Goal: Task Accomplishment & Management: Use online tool/utility

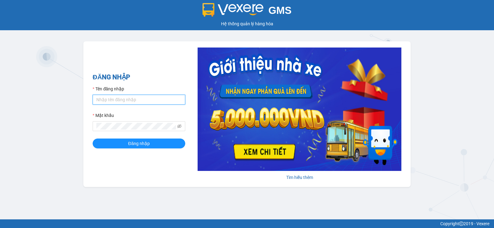
drag, startPoint x: 119, startPoint y: 103, endPoint x: 122, endPoint y: 100, distance: 3.9
click at [119, 103] on input "Tên đăng nhập" at bounding box center [139, 100] width 93 height 10
type input "luc.duyquy"
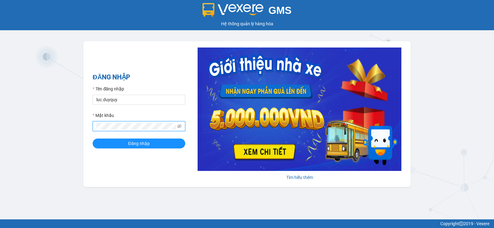
click at [93, 139] on button "Đăng nhập" at bounding box center [139, 144] width 93 height 10
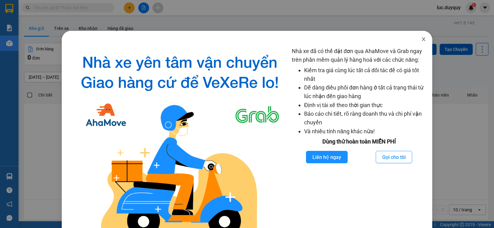
click at [421, 42] on icon "close" at bounding box center [423, 39] width 5 height 5
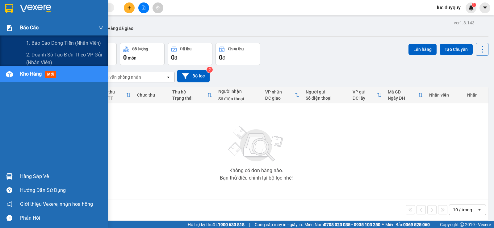
click at [42, 29] on div "Báo cáo" at bounding box center [61, 27] width 83 height 15
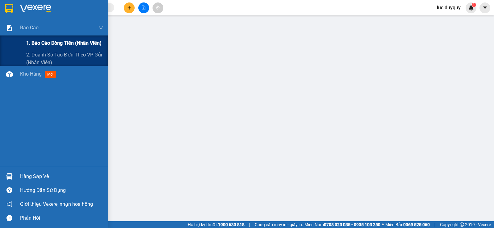
click at [47, 40] on span "1. Báo cáo dòng tiền (nhân viên)" at bounding box center [63, 43] width 75 height 8
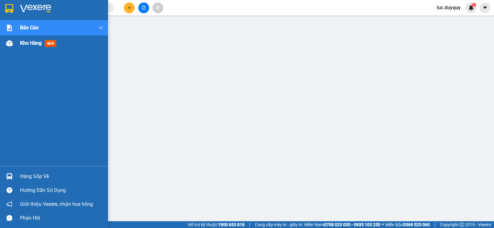
click at [24, 40] on span "Kho hàng" at bounding box center [31, 43] width 22 height 6
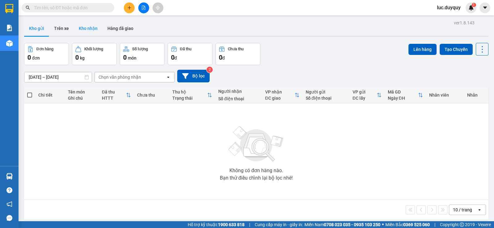
click at [69, 24] on button "Trên xe" at bounding box center [61, 28] width 25 height 15
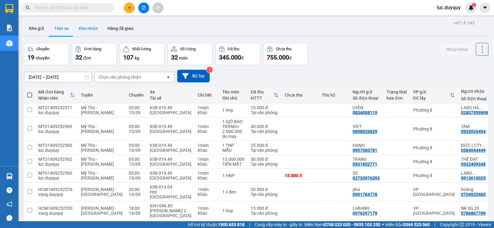
click at [87, 28] on button "Kho nhận" at bounding box center [88, 28] width 29 height 15
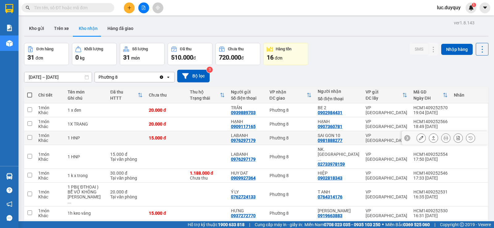
scroll to position [51, 0]
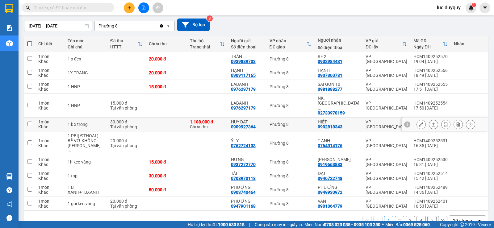
click at [432, 123] on icon at bounding box center [433, 125] width 3 height 4
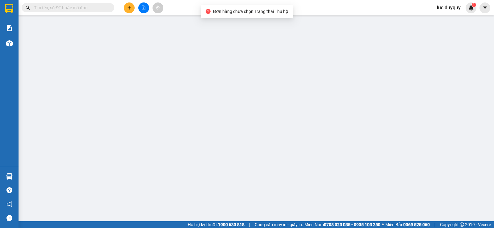
type input "0909927364"
type input "HUY DAT"
type input "0902818343"
type input "HIỆP"
type input "1.188.000"
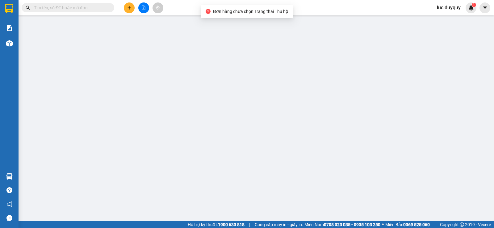
type input "30.000"
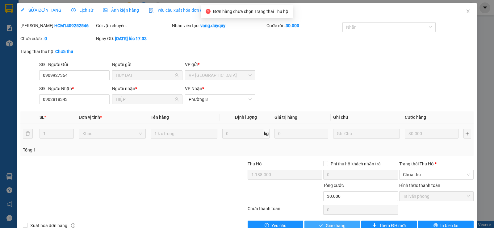
click at [334, 224] on span "Giao hàng" at bounding box center [336, 225] width 20 height 7
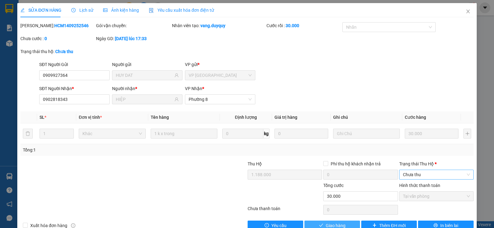
click at [435, 174] on span "Chưa thu" at bounding box center [436, 174] width 67 height 9
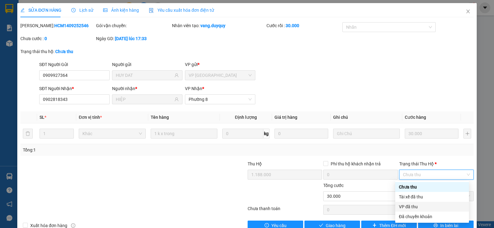
click at [415, 205] on div "VP đã thu" at bounding box center [432, 206] width 66 height 7
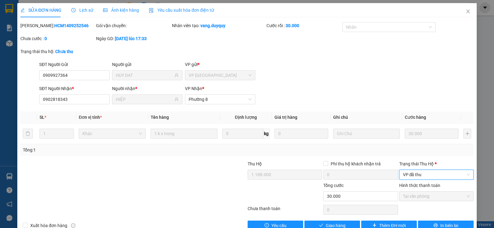
scroll to position [15, 0]
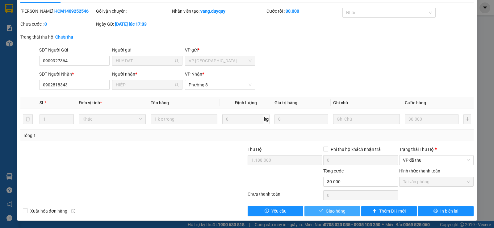
click at [337, 209] on span "Giao hàng" at bounding box center [336, 211] width 20 height 7
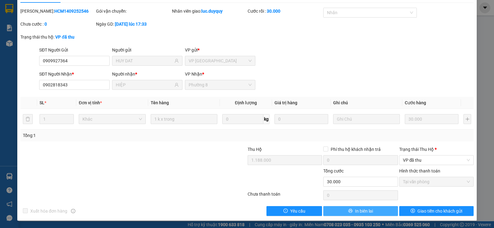
click at [368, 210] on span "In biên lai" at bounding box center [364, 211] width 18 height 7
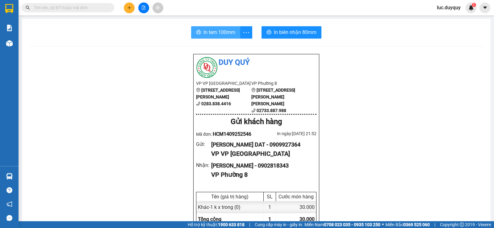
click at [207, 34] on span "In tem 100mm" at bounding box center [219, 32] width 32 height 8
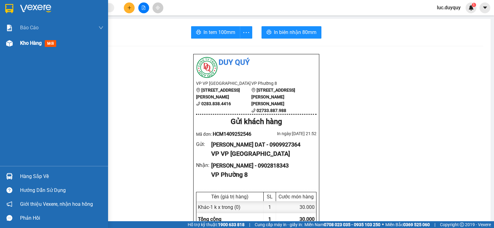
click at [24, 42] on span "Kho hàng" at bounding box center [31, 43] width 22 height 6
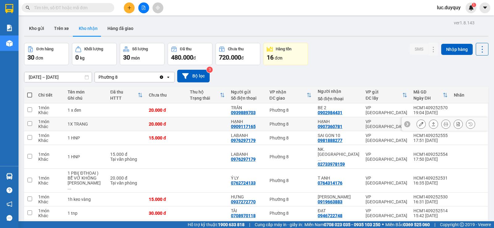
scroll to position [51, 0]
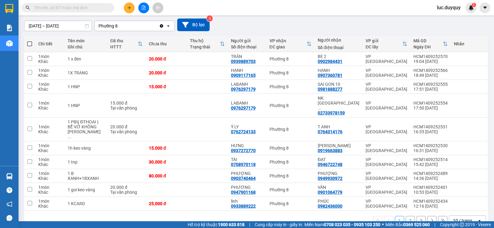
click at [444, 6] on span "luc.duyquy" at bounding box center [449, 8] width 34 height 8
click at [446, 21] on span "Đăng xuất" at bounding box center [454, 19] width 26 height 7
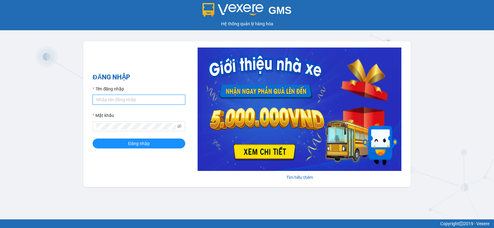
click at [154, 99] on input "Tên đăng nhập" at bounding box center [139, 100] width 93 height 10
type input "quyen.duyquy"
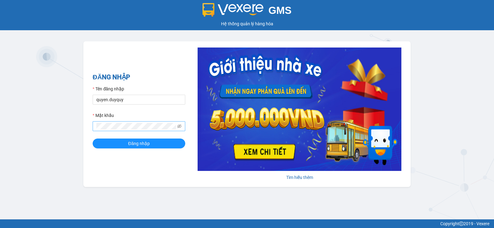
click at [180, 123] on span at bounding box center [179, 126] width 4 height 7
click at [178, 124] on span at bounding box center [179, 126] width 4 height 7
click at [177, 124] on span at bounding box center [139, 126] width 93 height 10
click at [178, 121] on div "Mật khẩu" at bounding box center [139, 116] width 93 height 9
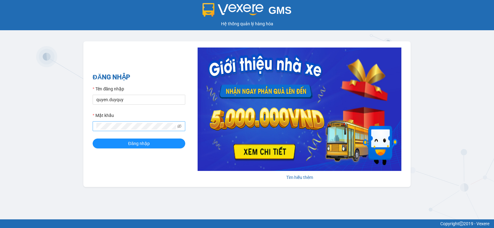
click at [178, 123] on span at bounding box center [139, 126] width 93 height 10
click at [178, 127] on icon "eye-invisible" at bounding box center [179, 126] width 4 height 4
click at [178, 127] on icon "eye" at bounding box center [179, 126] width 4 height 4
click at [177, 127] on span at bounding box center [139, 126] width 93 height 10
click at [177, 127] on icon "eye-invisible" at bounding box center [179, 126] width 4 height 4
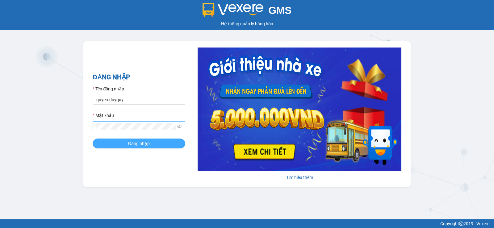
click at [155, 142] on button "Đăng nhập" at bounding box center [139, 144] width 93 height 10
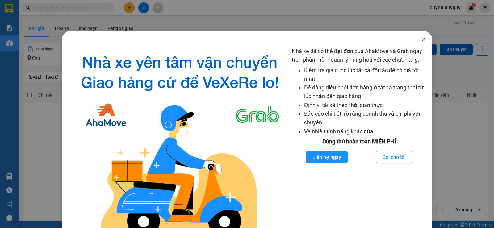
click at [421, 39] on icon "close" at bounding box center [423, 39] width 5 height 5
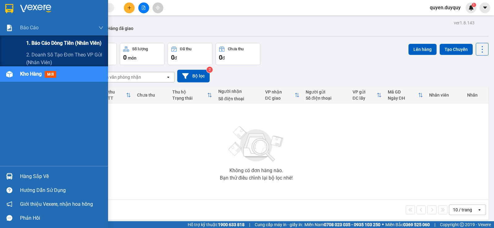
click at [40, 40] on span "1. Báo cáo dòng tiền (nhân viên)" at bounding box center [63, 43] width 75 height 8
